Goal: Information Seeking & Learning: Learn about a topic

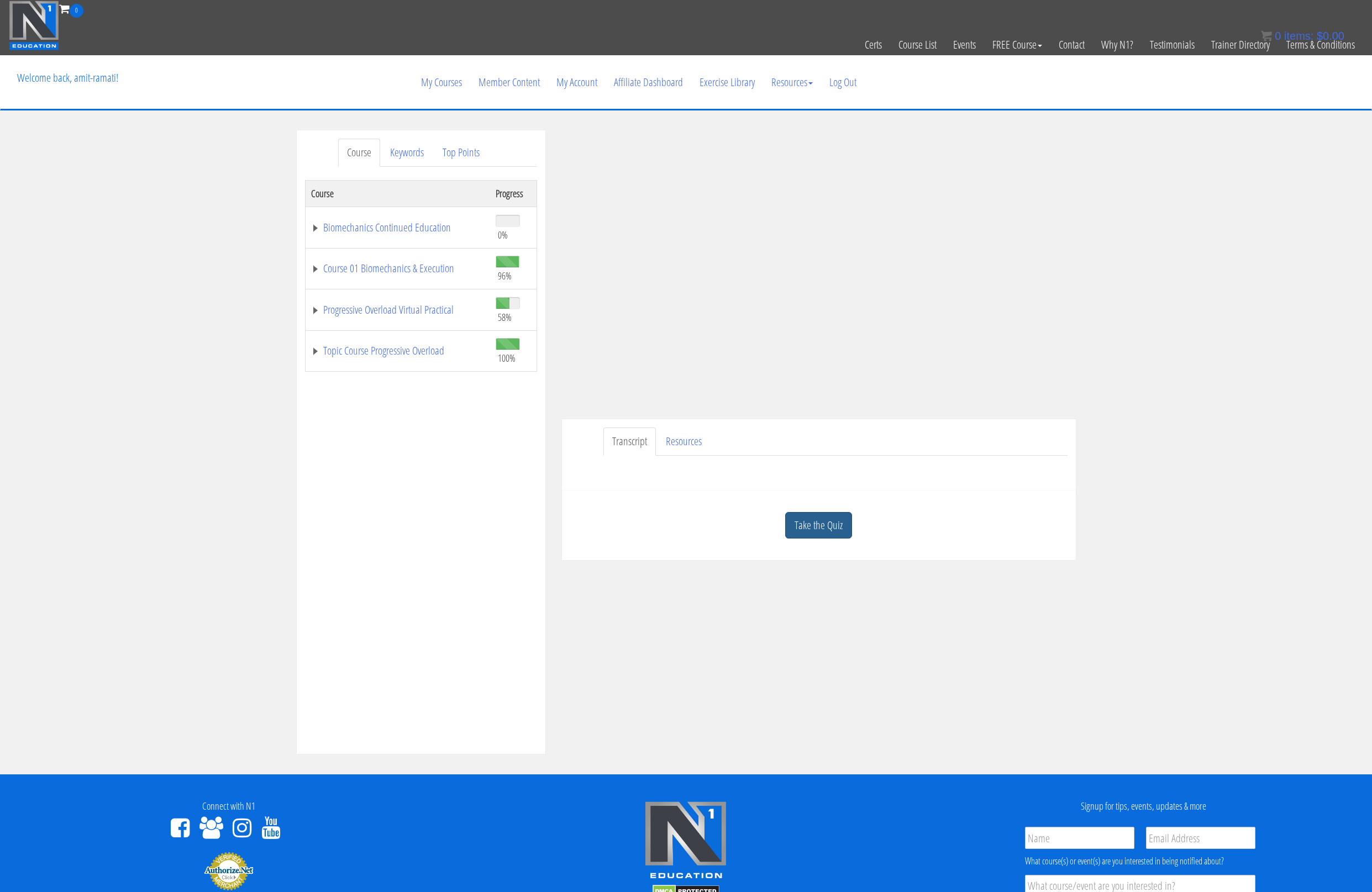
click at [814, 521] on link "Take the Quiz" at bounding box center [819, 525] width 67 height 27
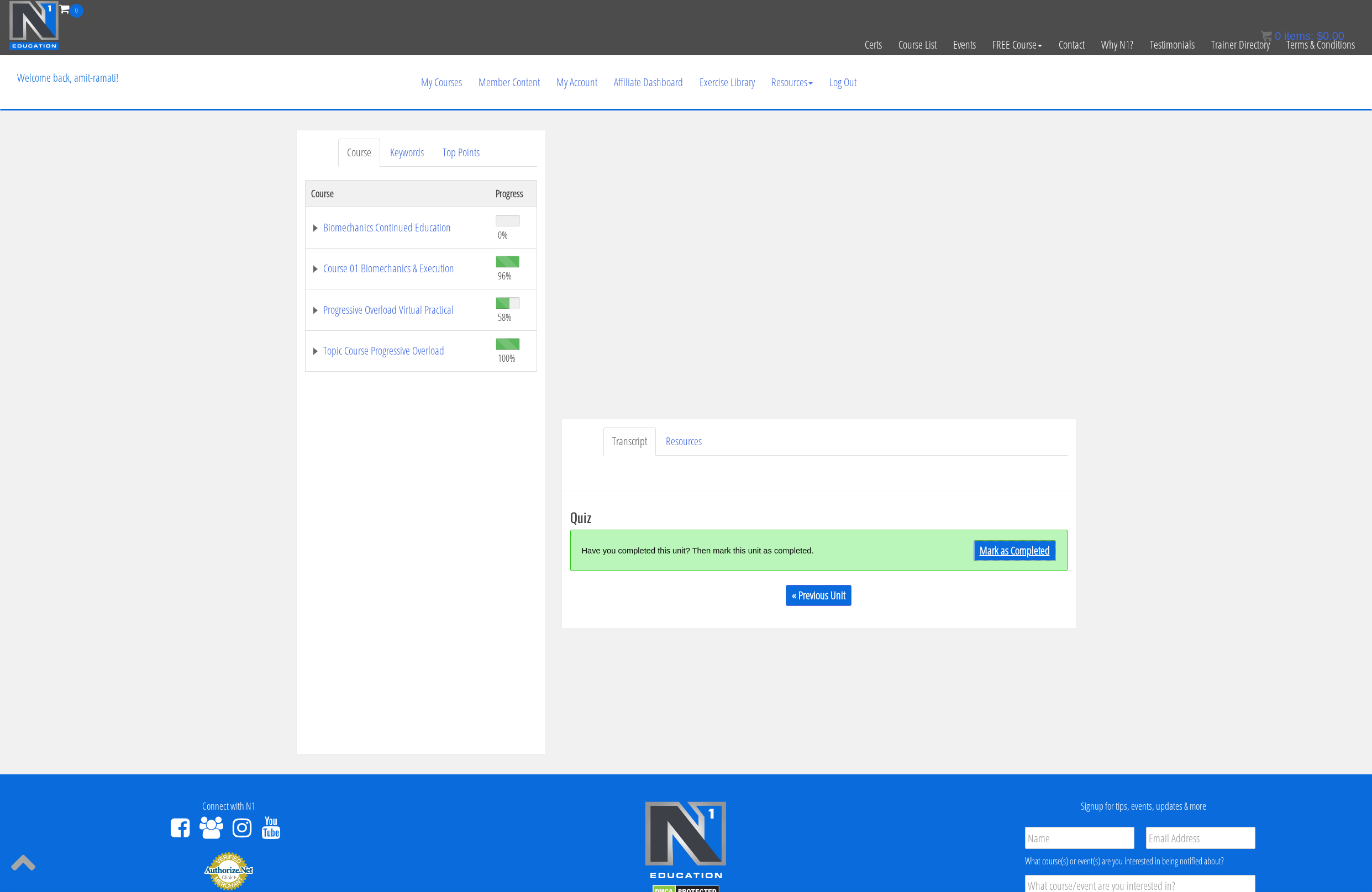
click at [1017, 555] on link "Mark as Completed" at bounding box center [1015, 551] width 82 height 21
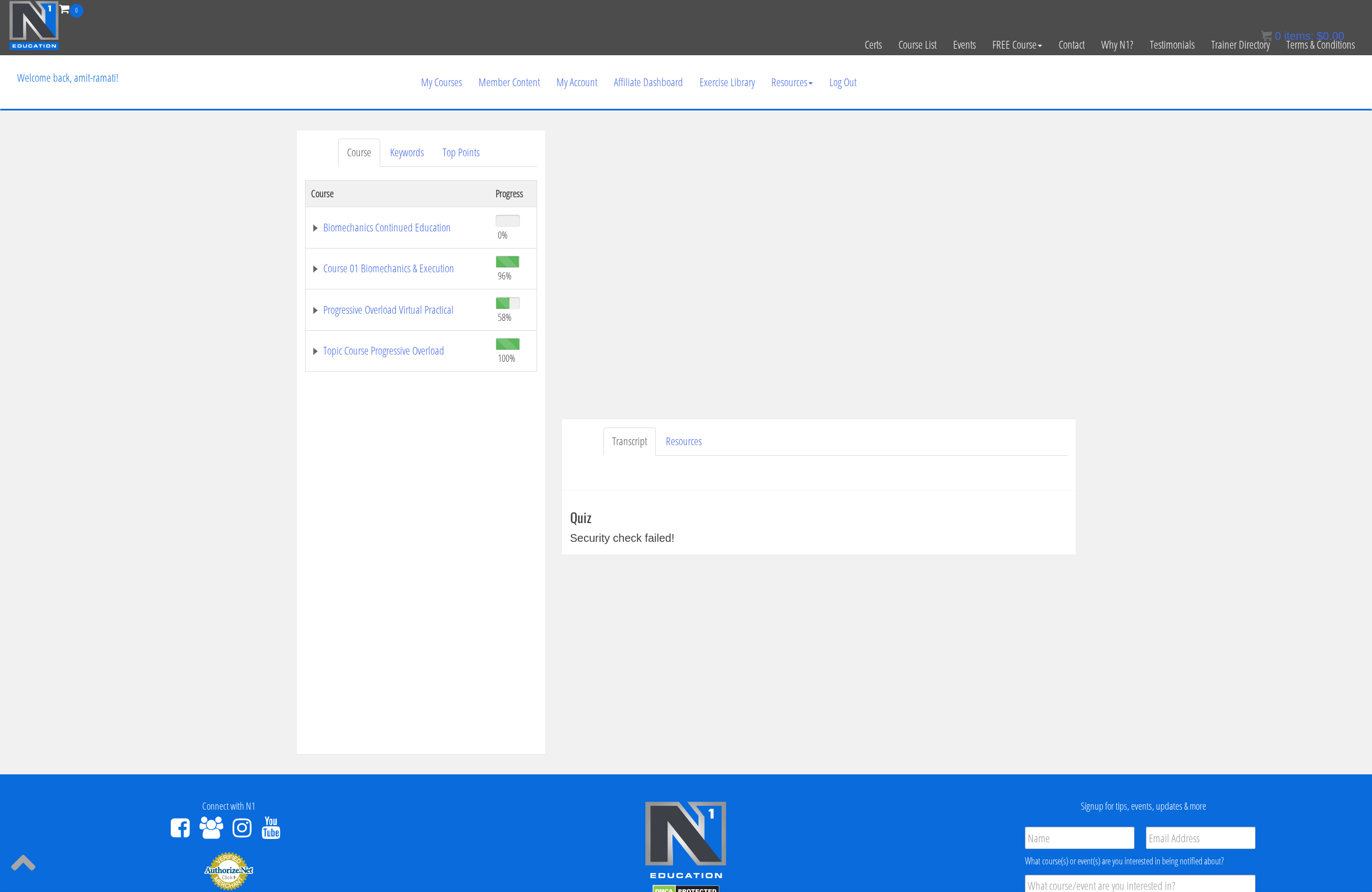
click at [399, 259] on td "Course 01 Biomechanics & Execution" at bounding box center [397, 268] width 185 height 41
click at [400, 267] on link "Course 01 Biomechanics & Execution" at bounding box center [398, 268] width 174 height 11
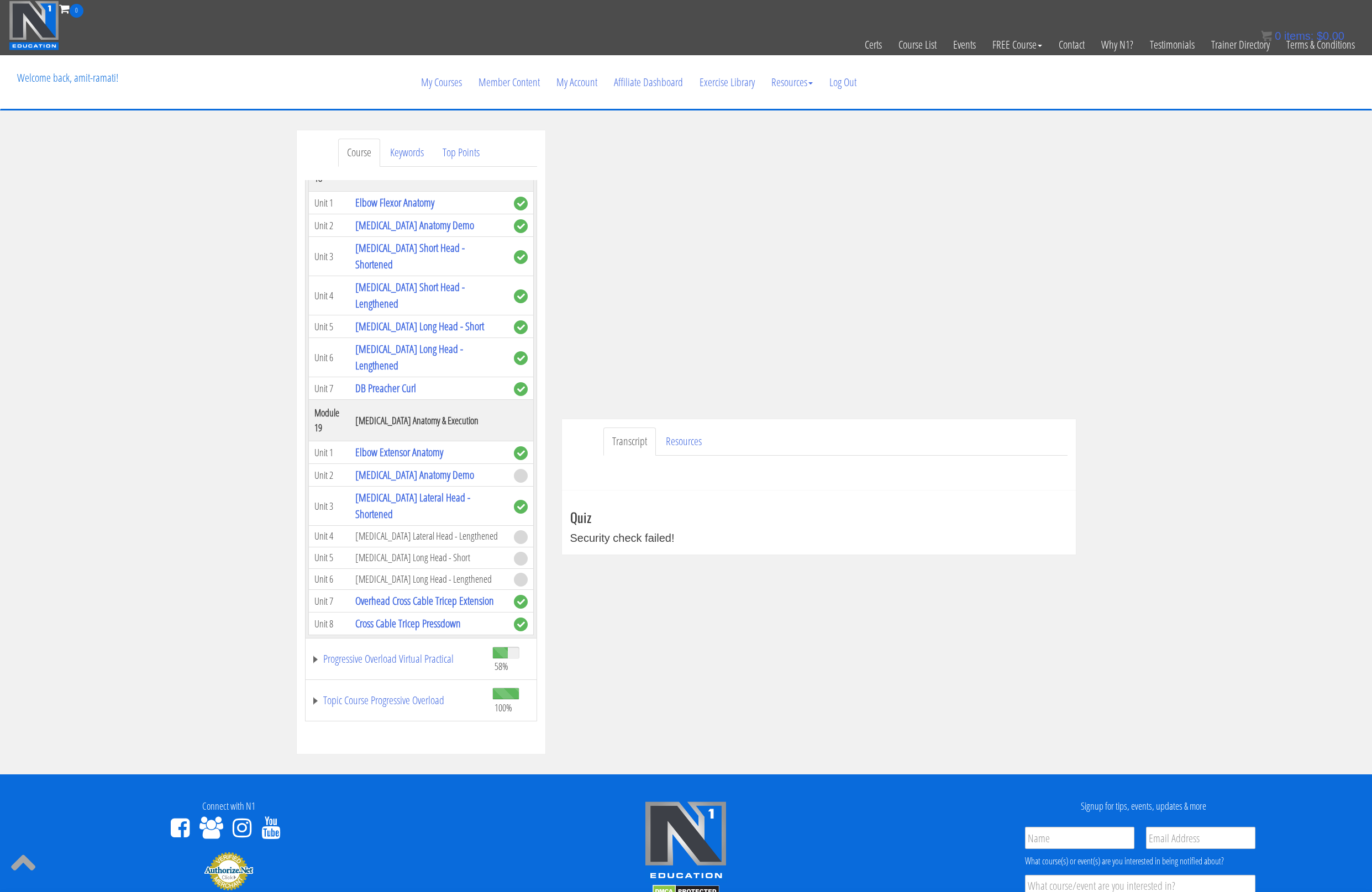
scroll to position [3596, 0]
click at [432, 482] on link "[MEDICAL_DATA] Anatomy Demo" at bounding box center [415, 474] width 119 height 15
click at [398, 482] on link "[MEDICAL_DATA] Anatomy Demo" at bounding box center [415, 474] width 119 height 15
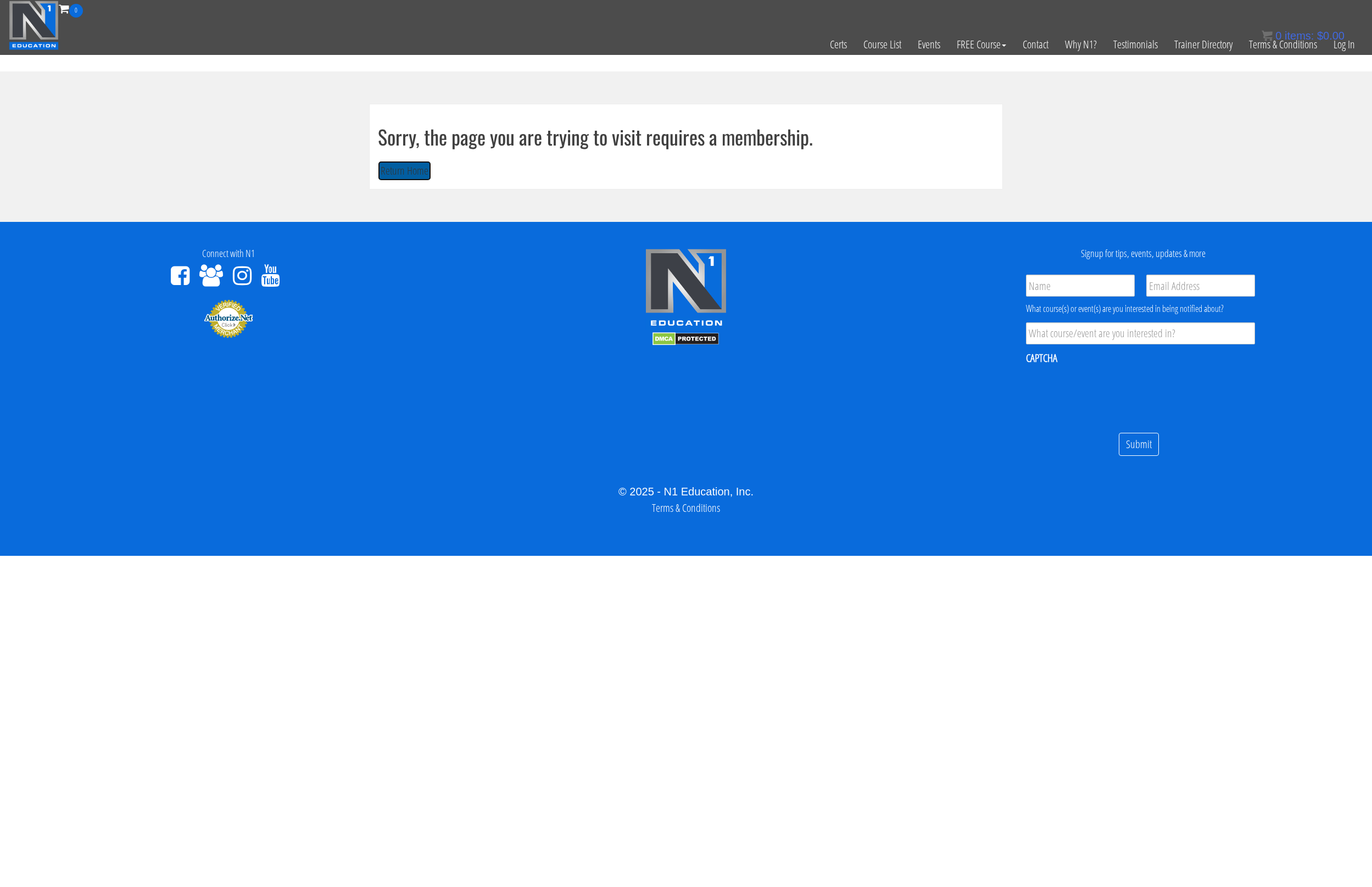
click at [413, 164] on button "Return Home" at bounding box center [404, 171] width 53 height 20
